Goal: Task Accomplishment & Management: Manage account settings

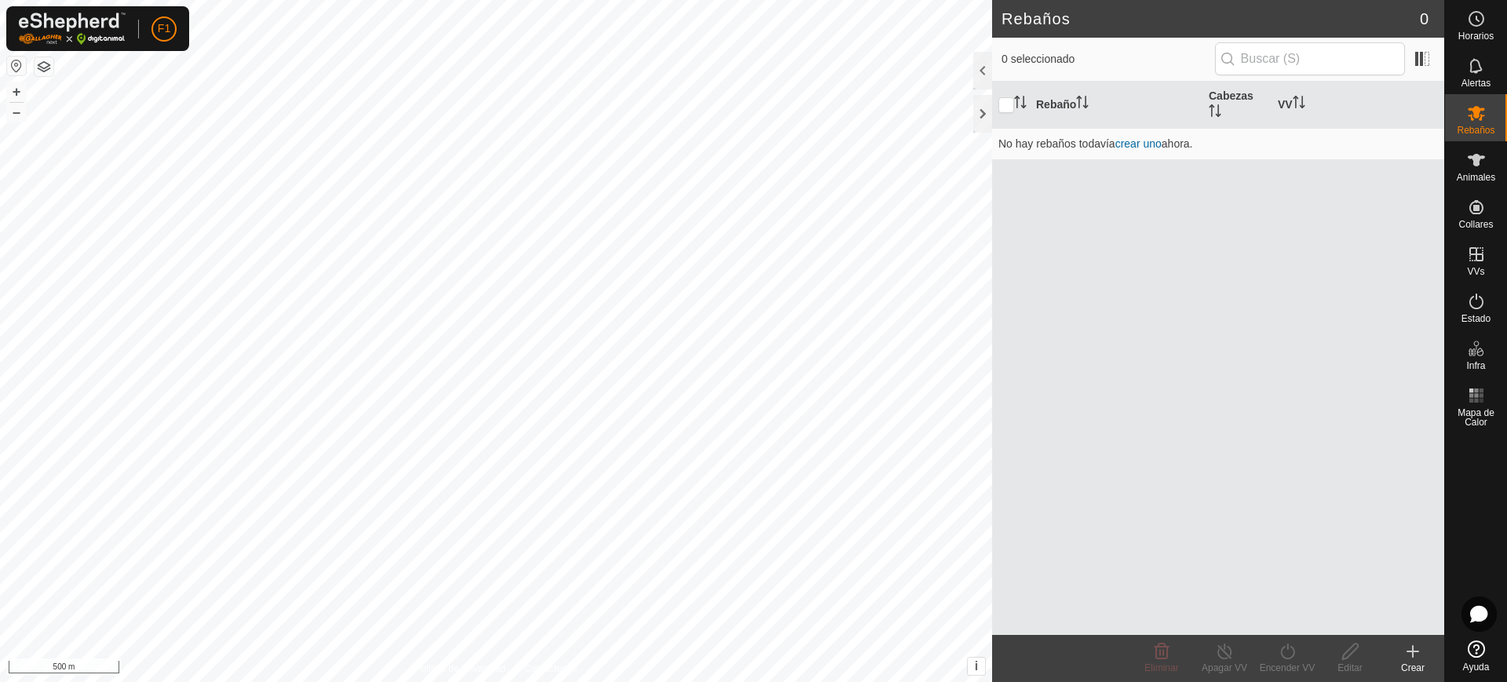
click at [1152, 293] on div "Rebaño [PERSON_NAME] No hay rebaños todavía crear uno ahora." at bounding box center [1218, 358] width 452 height 553
click at [1488, 167] on es-animals-svg-icon at bounding box center [1476, 160] width 28 height 25
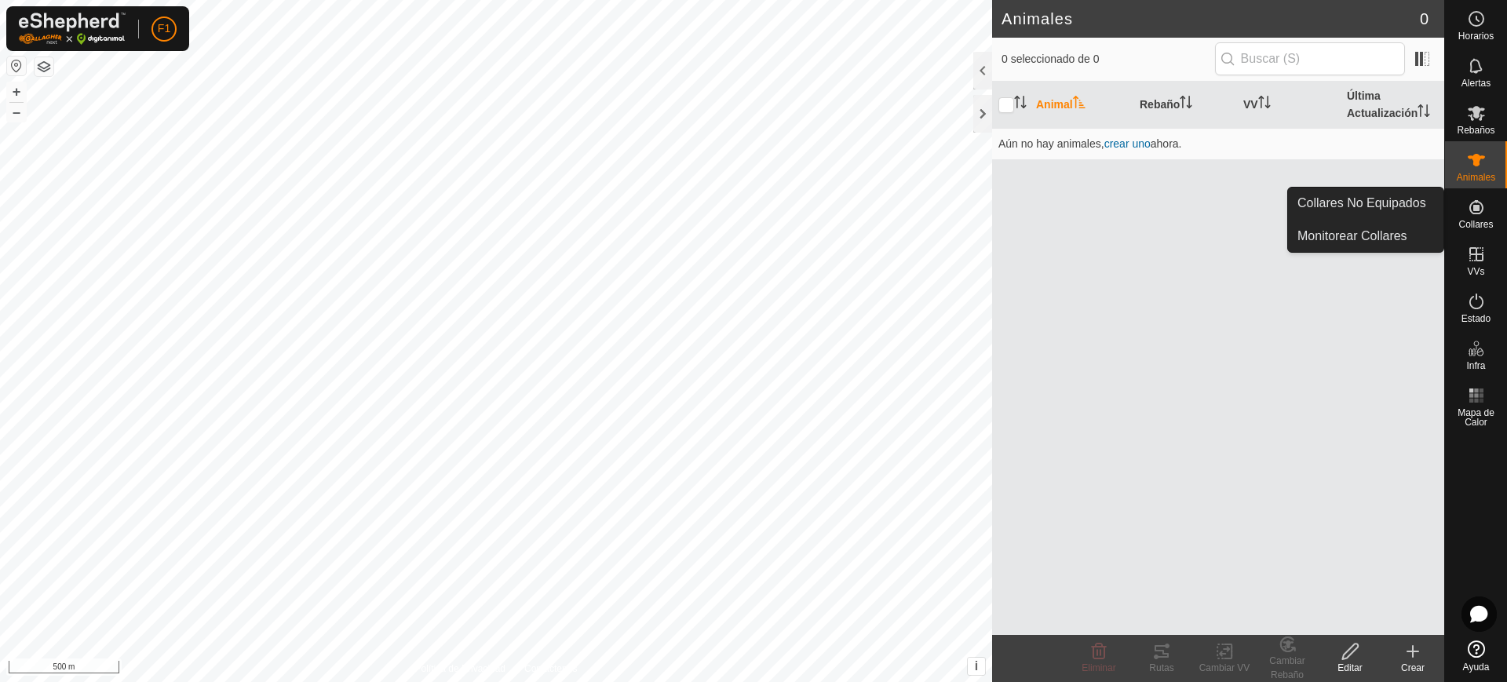
click at [1482, 228] on span "Collares" at bounding box center [1475, 224] width 35 height 9
click at [1422, 206] on link "Collares No Equipados" at bounding box center [1365, 203] width 155 height 31
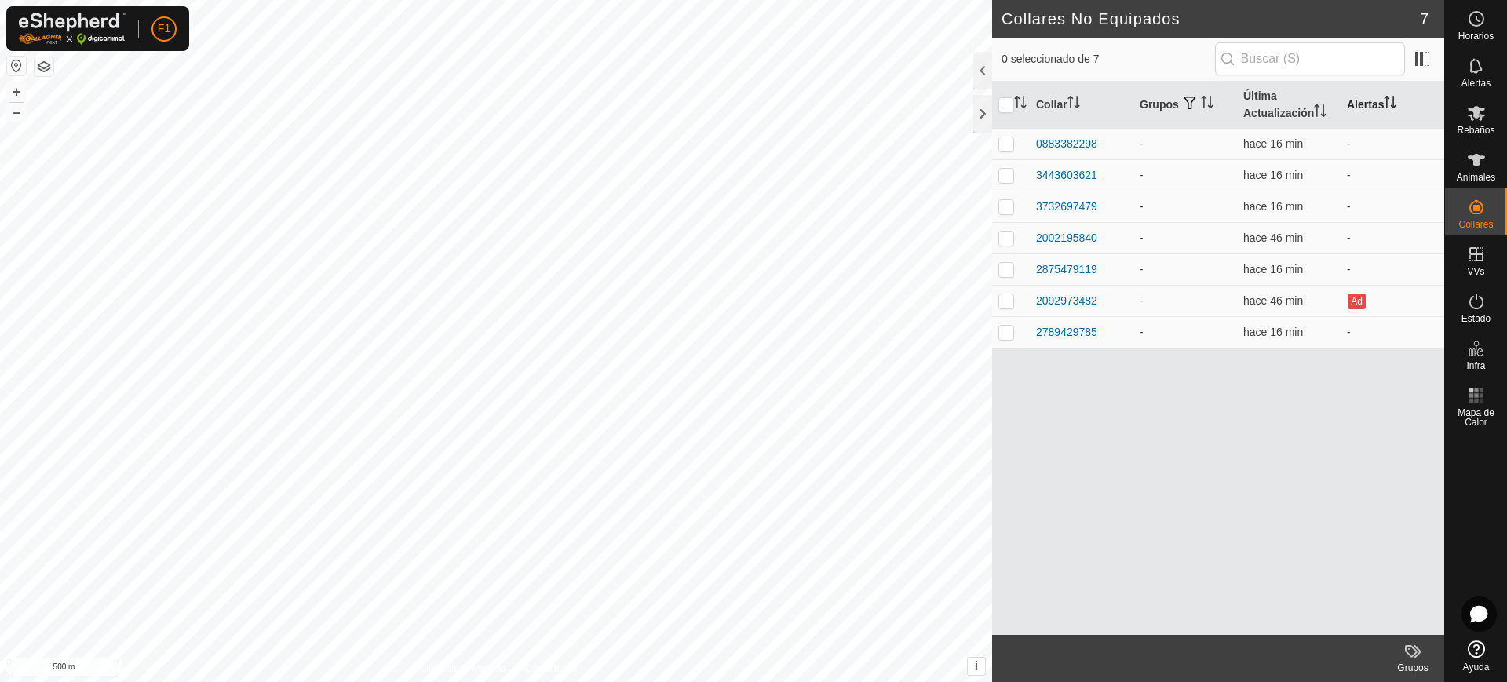
click at [1370, 112] on th "Alertas" at bounding box center [1393, 105] width 104 height 47
click at [155, 31] on p-avatar "F1" at bounding box center [163, 28] width 25 height 25
click at [249, 123] on link "Cerrar sesión" at bounding box center [236, 123] width 155 height 25
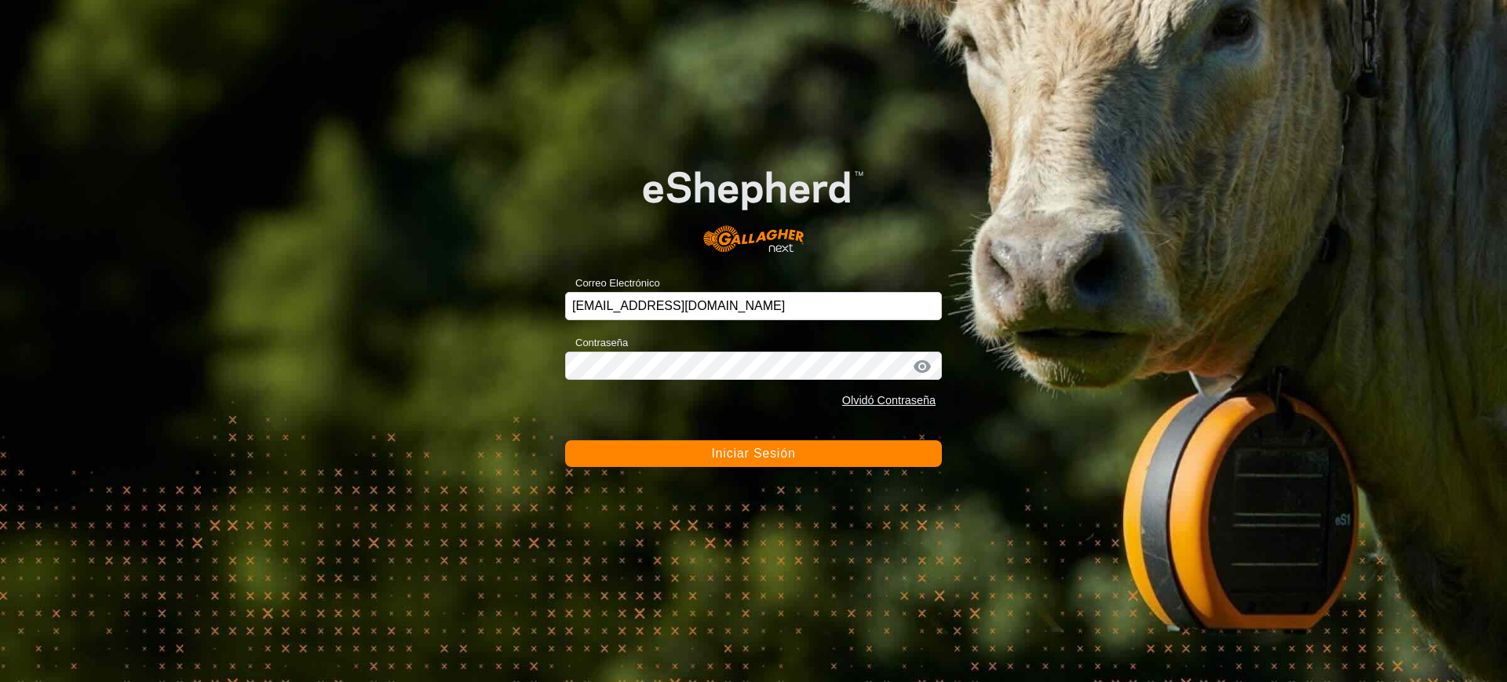
click at [999, 357] on div "Correo Electrónico [EMAIL_ADDRESS][DOMAIN_NAME] Contraseña Olvidó Contraseña In…" at bounding box center [753, 341] width 1507 height 682
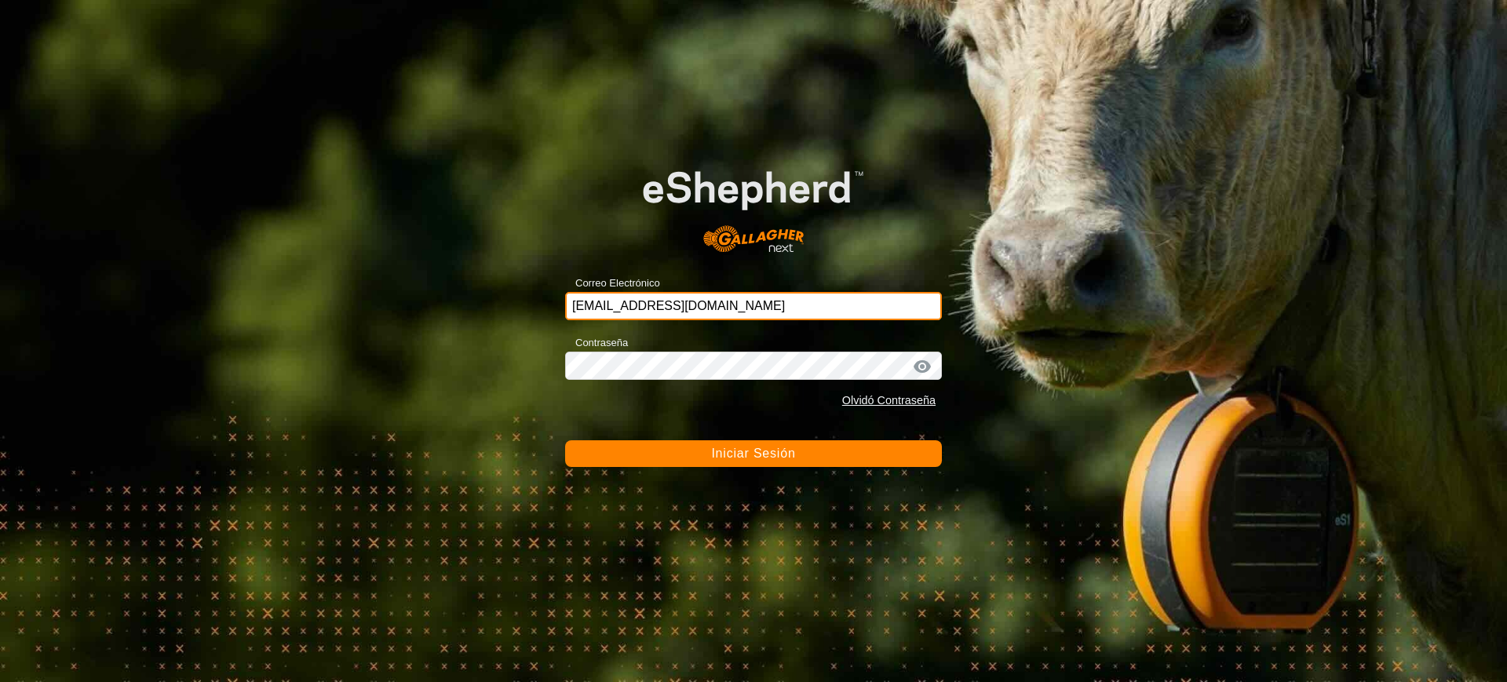
click at [715, 301] on input "[EMAIL_ADDRESS][DOMAIN_NAME]" at bounding box center [753, 306] width 377 height 28
type input "[EMAIL_ADDRESS][DOMAIN_NAME]"
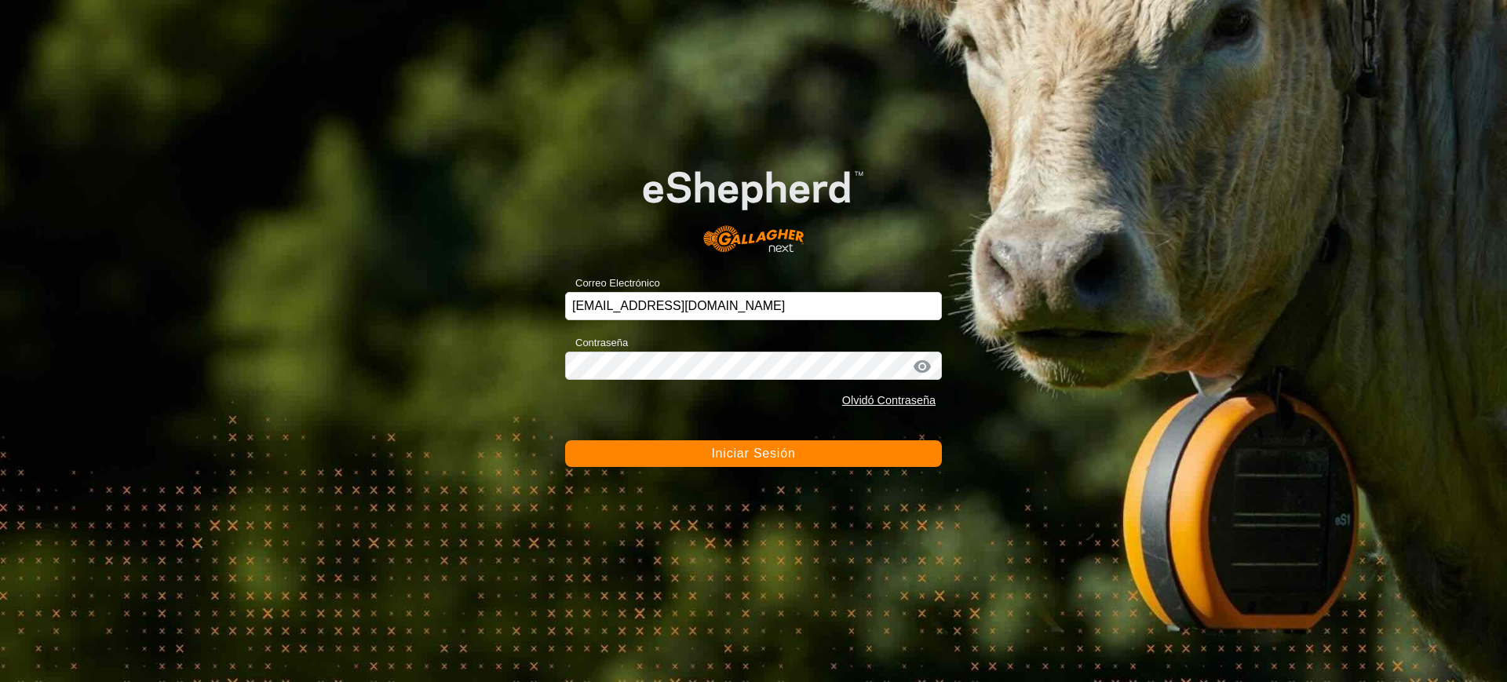
drag, startPoint x: 755, startPoint y: 438, endPoint x: 751, endPoint y: 448, distance: 10.9
click at [751, 448] on form "Correo Electrónico [EMAIL_ADDRESS][DOMAIN_NAME] Contraseña Olvidó Contraseña In…" at bounding box center [753, 303] width 377 height 327
click at [751, 448] on span "Iniciar Sesión" at bounding box center [753, 453] width 84 height 13
